Goal: Task Accomplishment & Management: Manage account settings

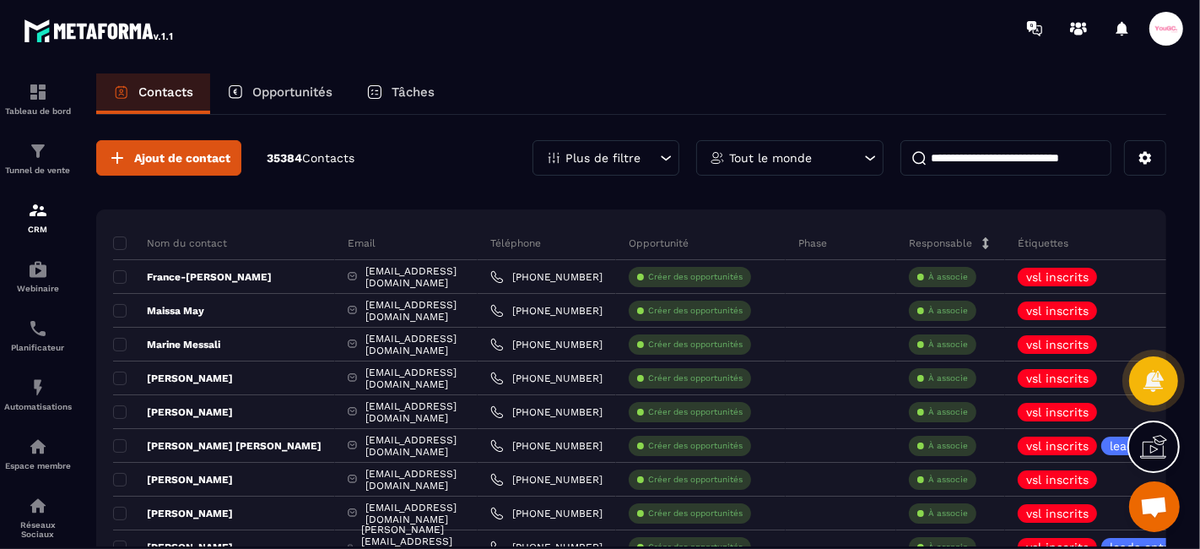
click at [975, 163] on input at bounding box center [1005, 157] width 211 height 35
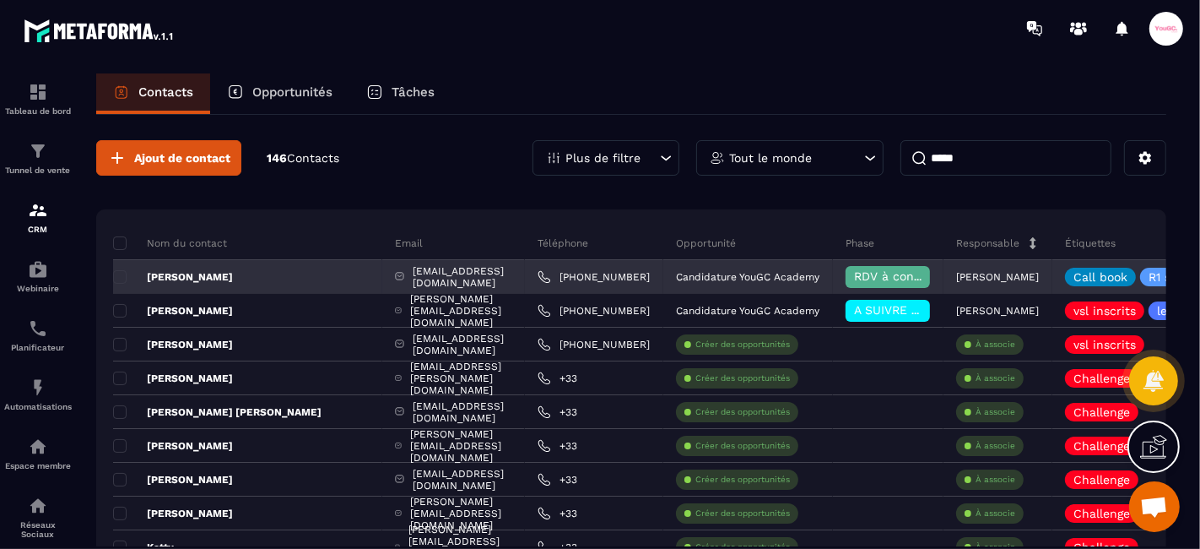
type input "*****"
click at [879, 270] on span "RDV à confimer ❓" at bounding box center [908, 276] width 109 height 14
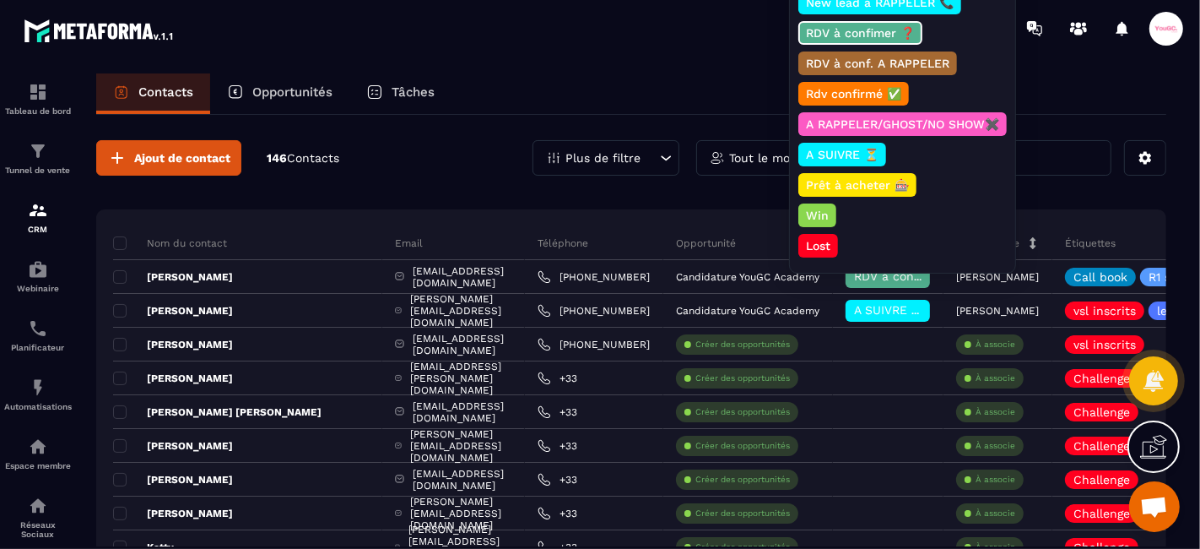
click at [821, 207] on p "Win" at bounding box center [817, 215] width 28 height 17
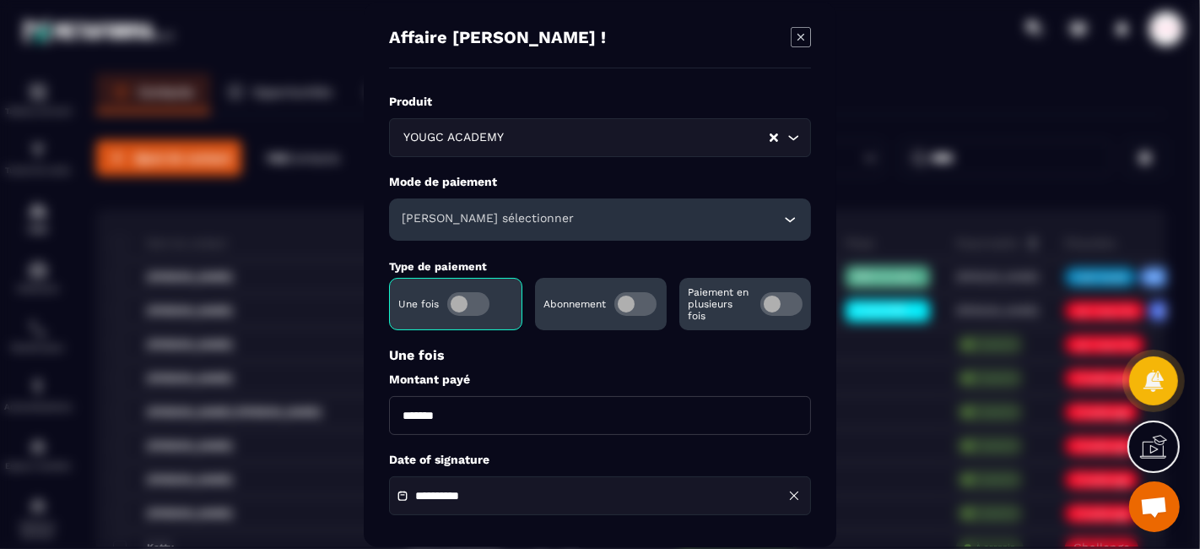
click at [494, 224] on h6 "[PERSON_NAME] sélectionner" at bounding box center [488, 220] width 172 height 17
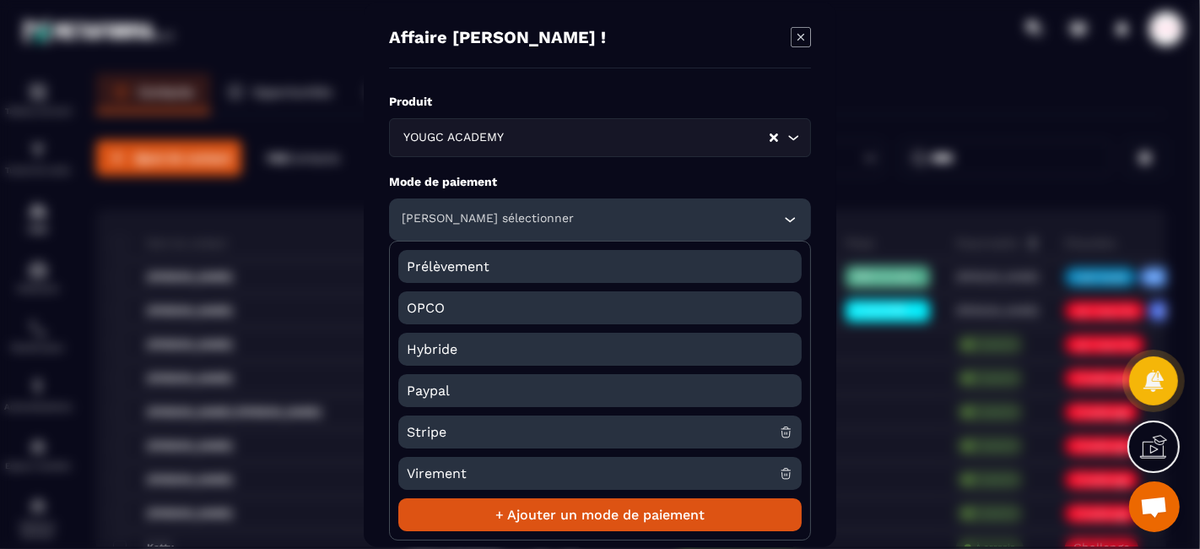
click at [465, 431] on span "Stripe" at bounding box center [593, 432] width 372 height 33
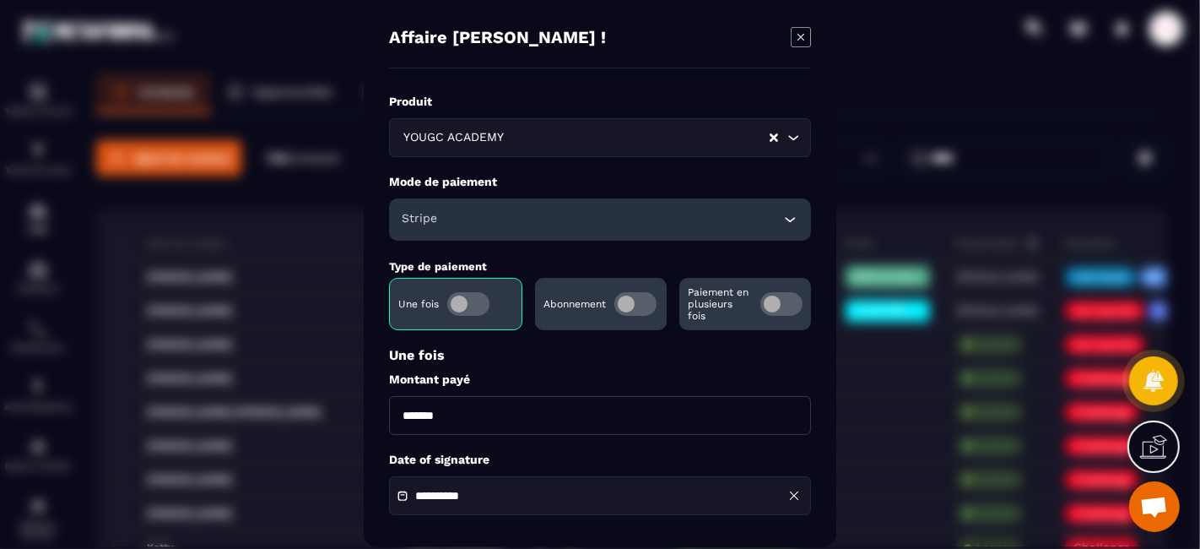
click at [757, 307] on div "Paiement en plusieurs fois" at bounding box center [745, 305] width 132 height 52
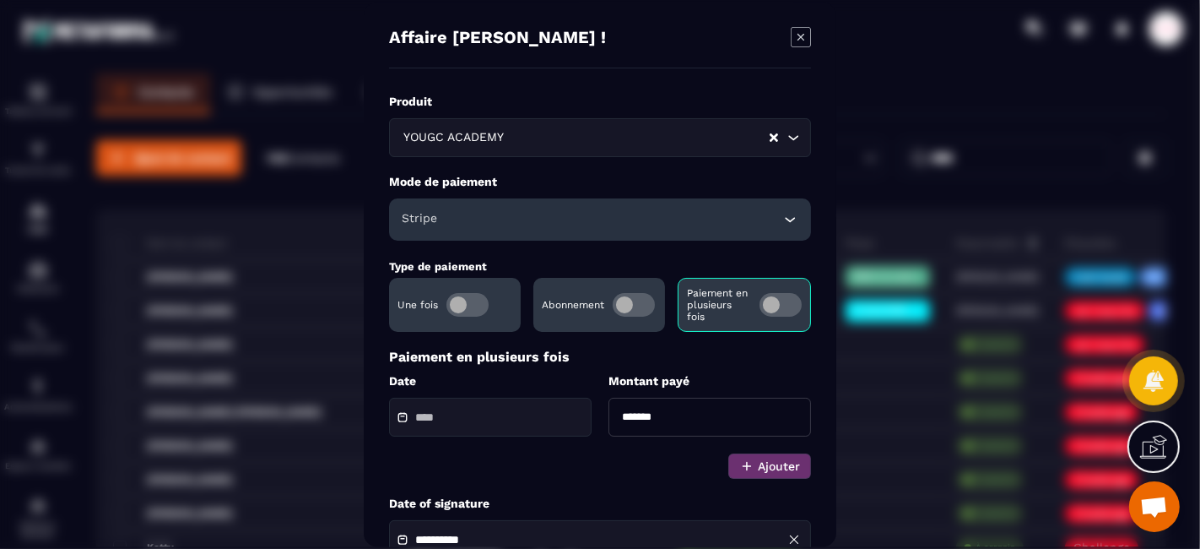
scroll to position [187, 0]
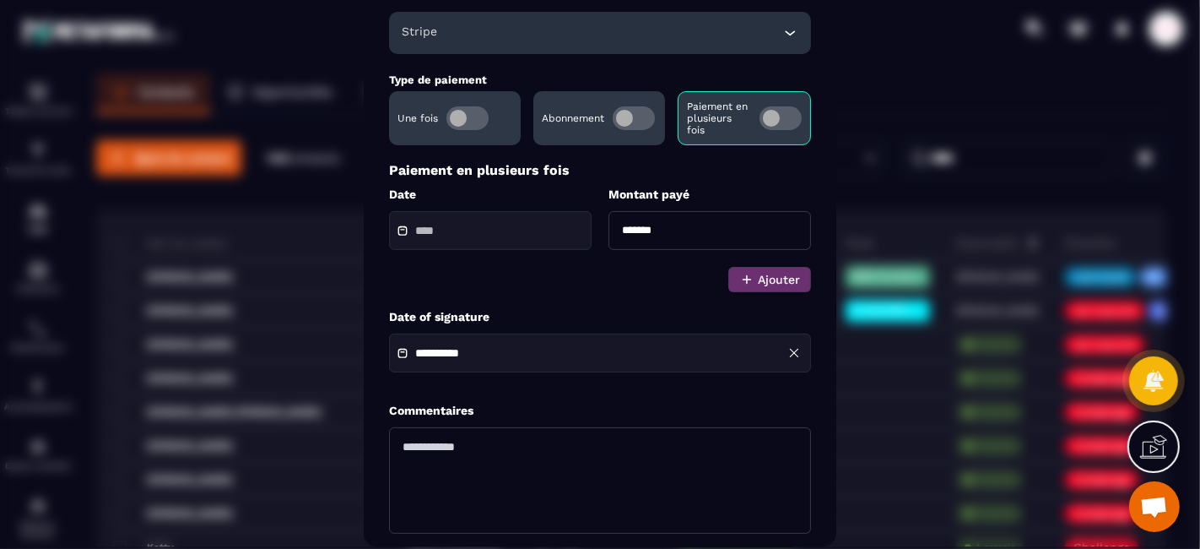
click at [427, 239] on div "Modal window" at bounding box center [490, 230] width 203 height 39
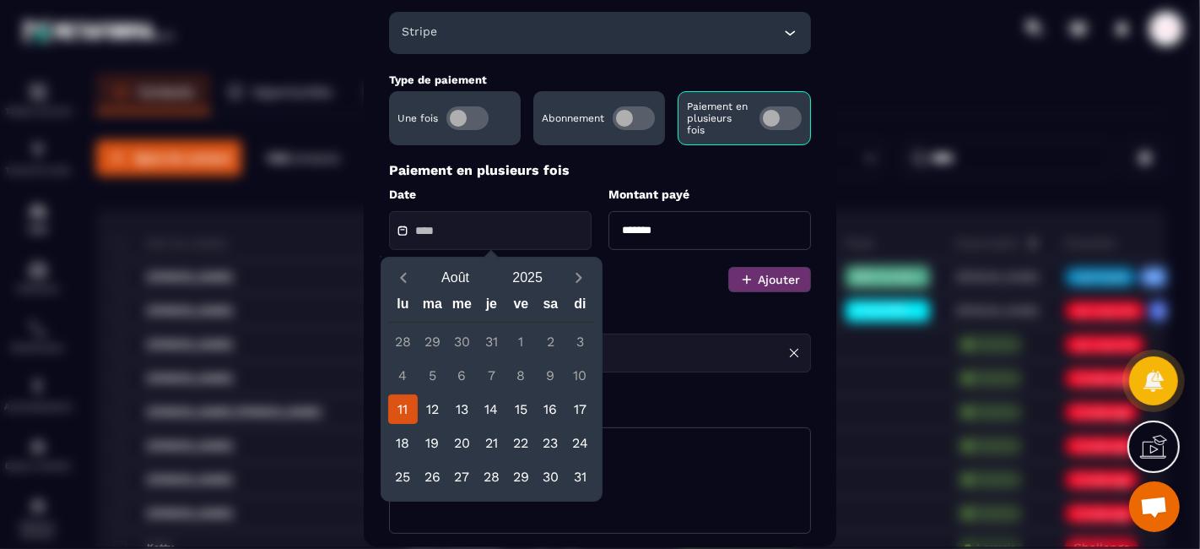
click at [400, 410] on div "11" at bounding box center [403, 409] width 30 height 30
type input "**********"
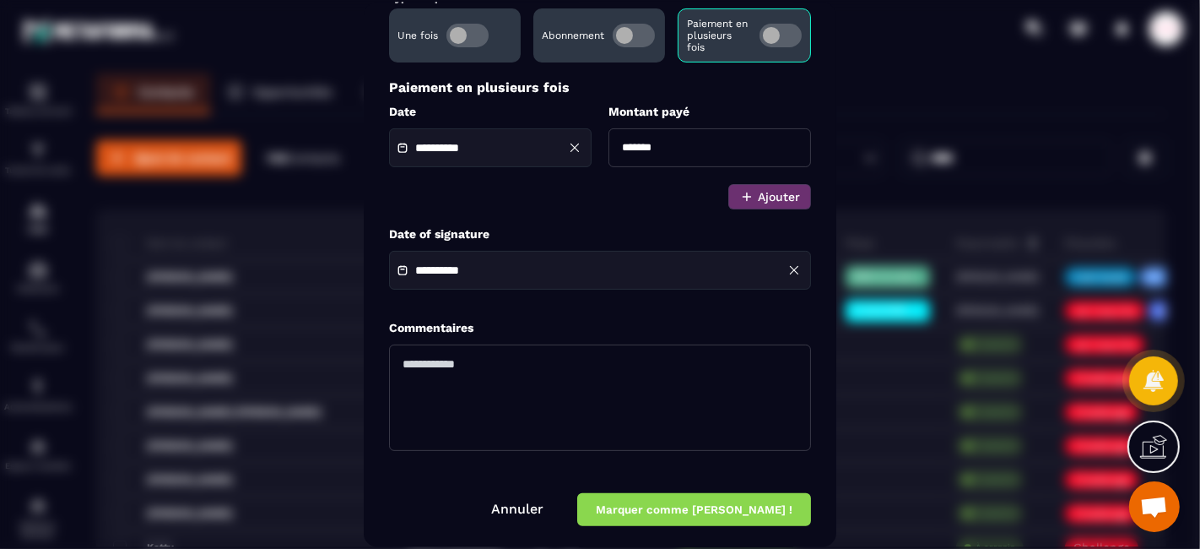
scroll to position [270, 0]
click at [480, 377] on textarea "Modal window" at bounding box center [600, 397] width 422 height 106
type textarea "**********"
click at [759, 511] on button "Marquer comme [PERSON_NAME] !" at bounding box center [694, 509] width 234 height 33
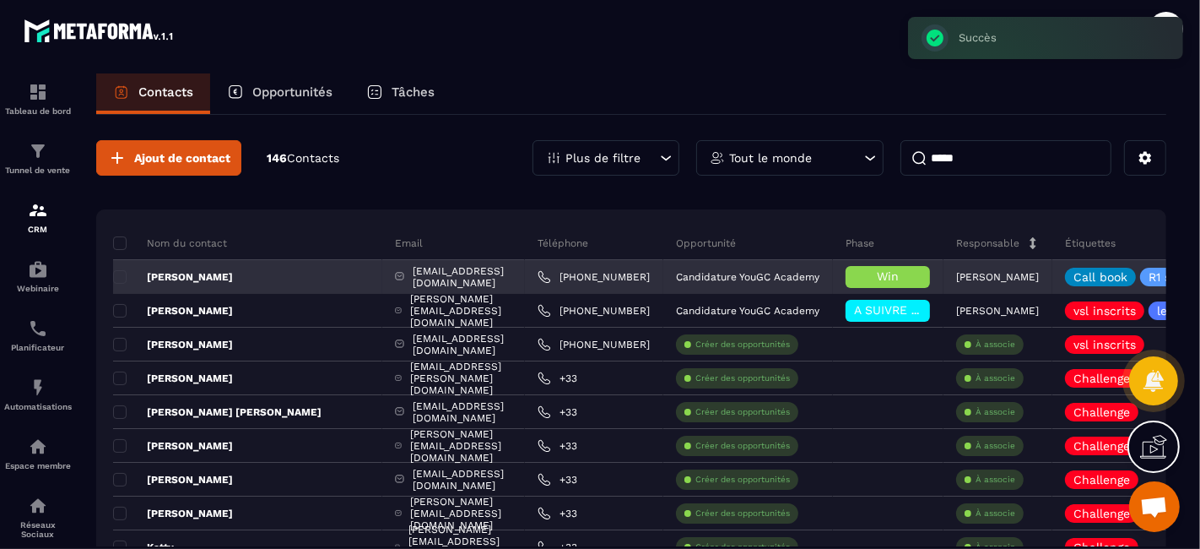
click at [226, 275] on div "[PERSON_NAME]" at bounding box center [247, 277] width 269 height 34
